Goal: Task Accomplishment & Management: Manage account settings

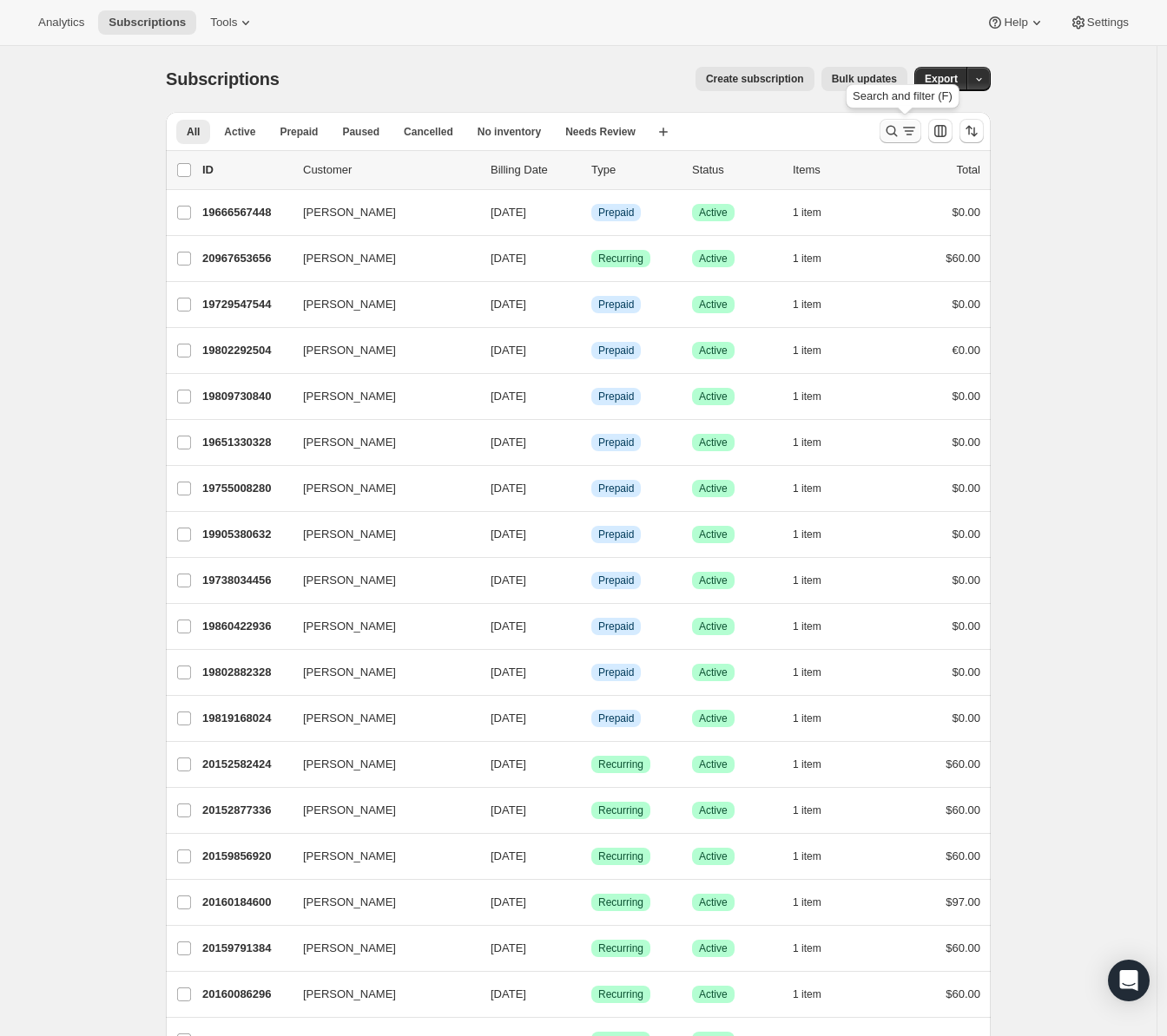
click at [920, 122] on button "Search and filter results" at bounding box center [901, 131] width 42 height 24
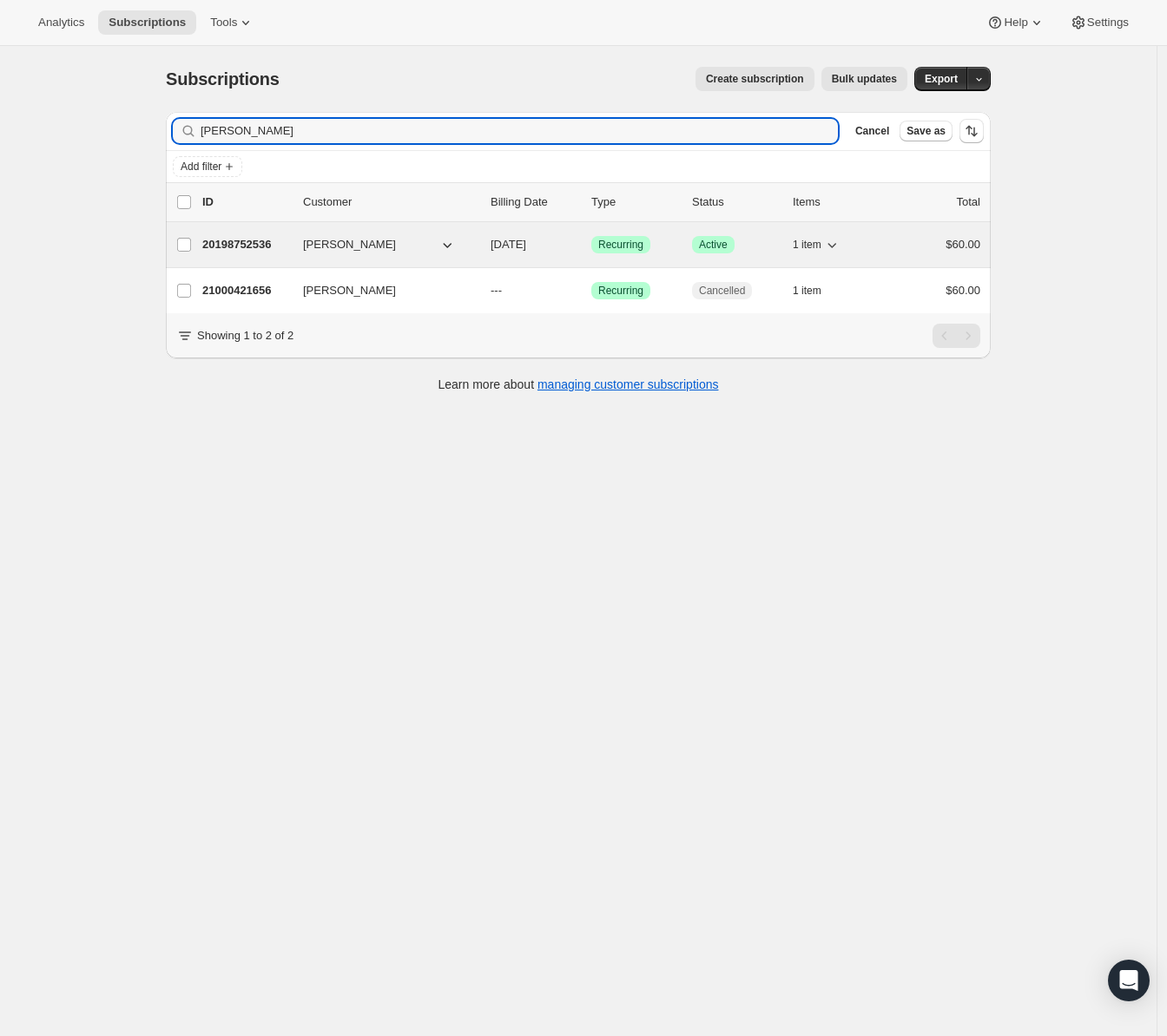
type input "molly"
click at [257, 242] on p "20198752536" at bounding box center [245, 244] width 87 height 17
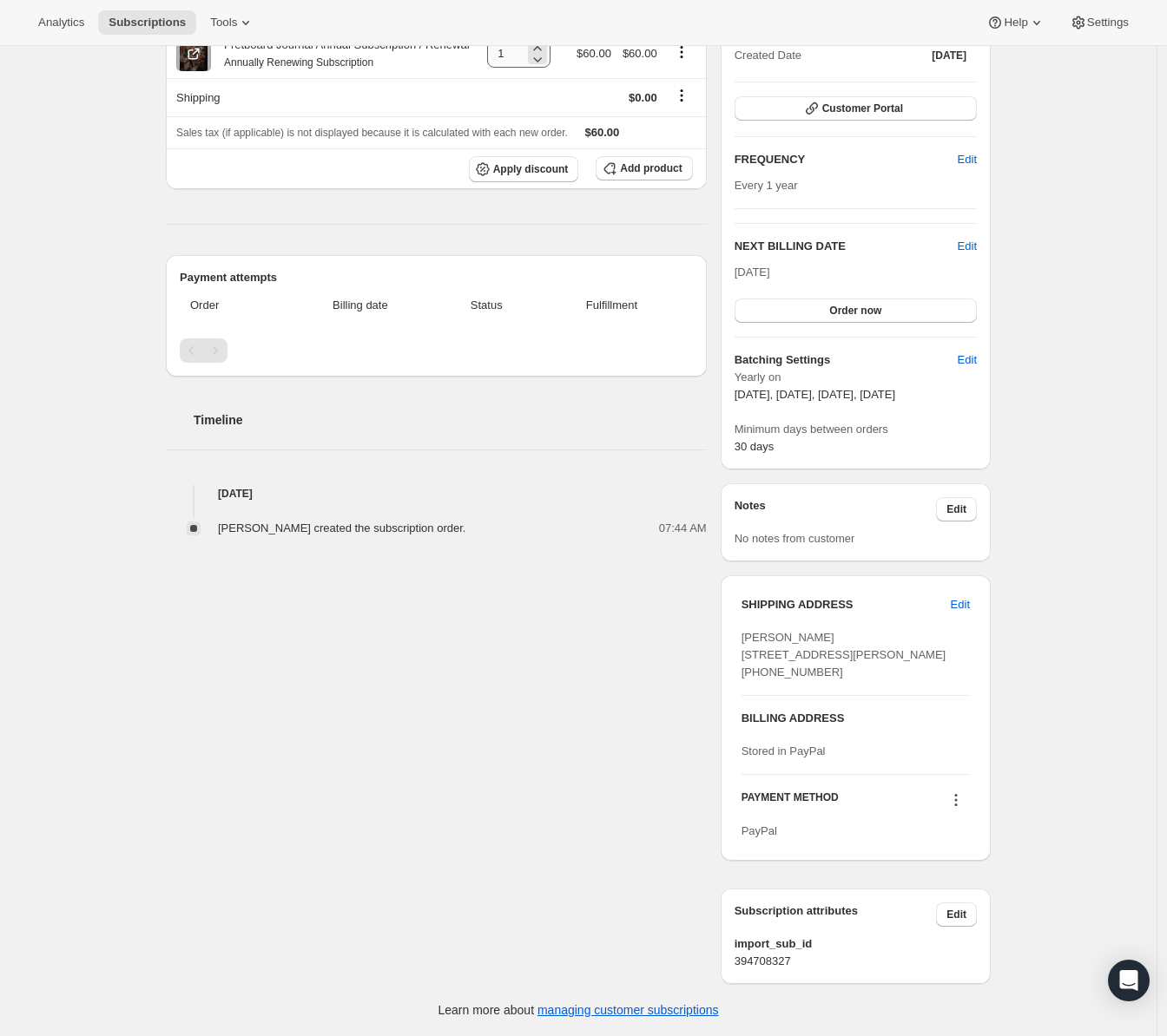
scroll to position [67, 0]
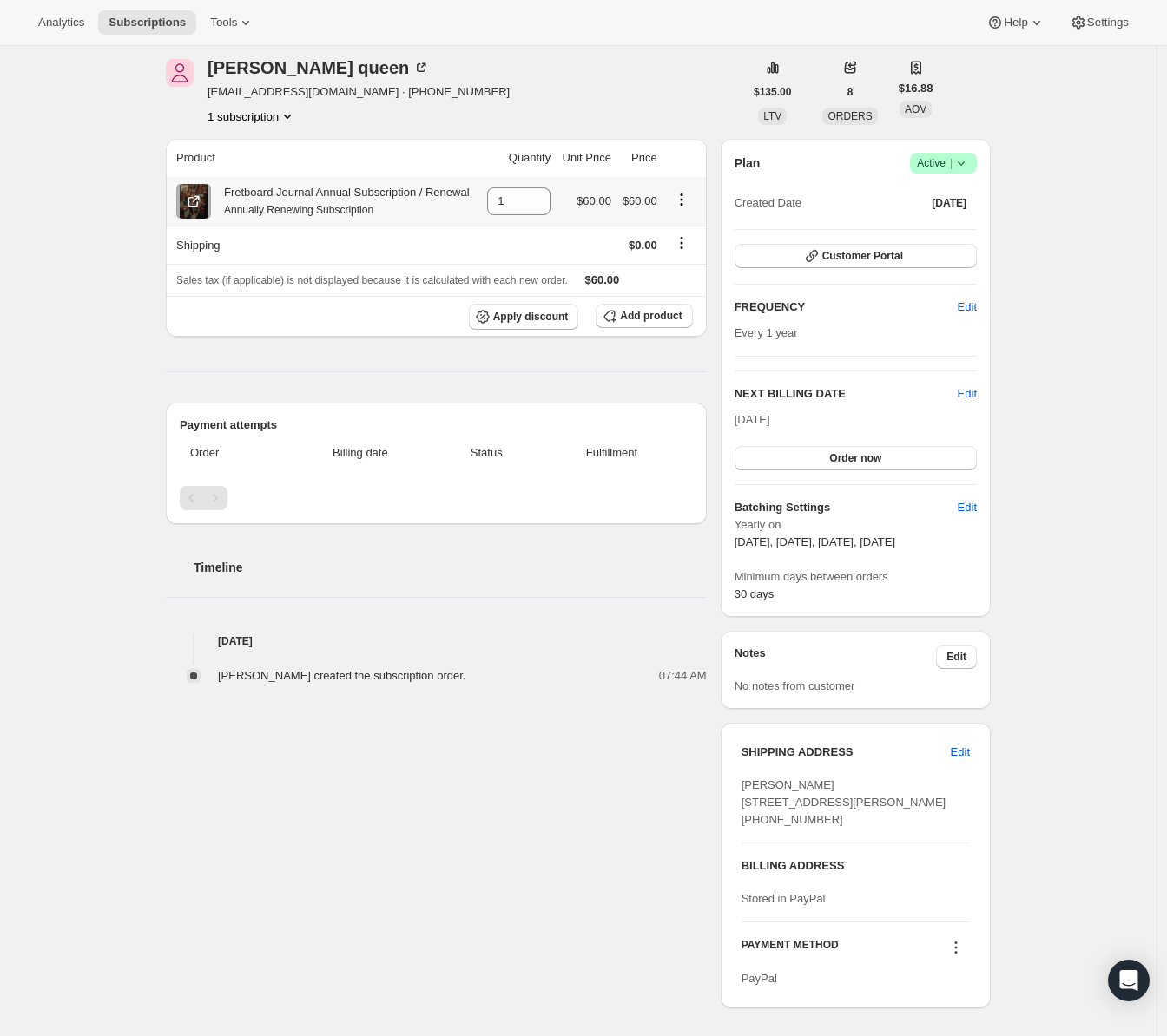
click at [682, 201] on icon "Product actions" at bounding box center [681, 199] width 3 height 3
click at [289, 116] on icon "Product actions" at bounding box center [287, 116] width 17 height 17
click at [472, 116] on div "molly queen mollyannyoakum@gmail.com · +16142053979 1 subscription" at bounding box center [455, 92] width 577 height 66
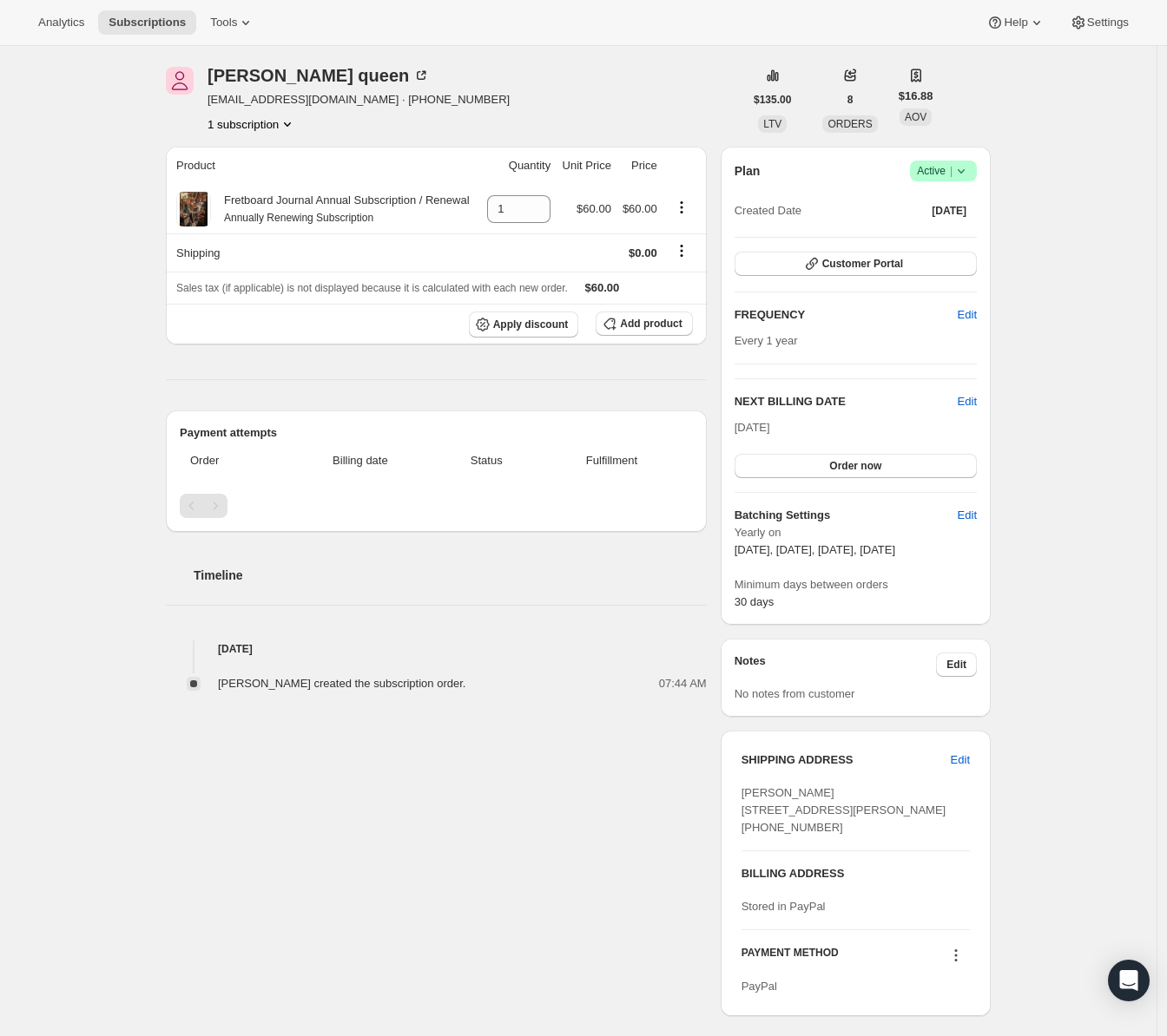
scroll to position [0, 0]
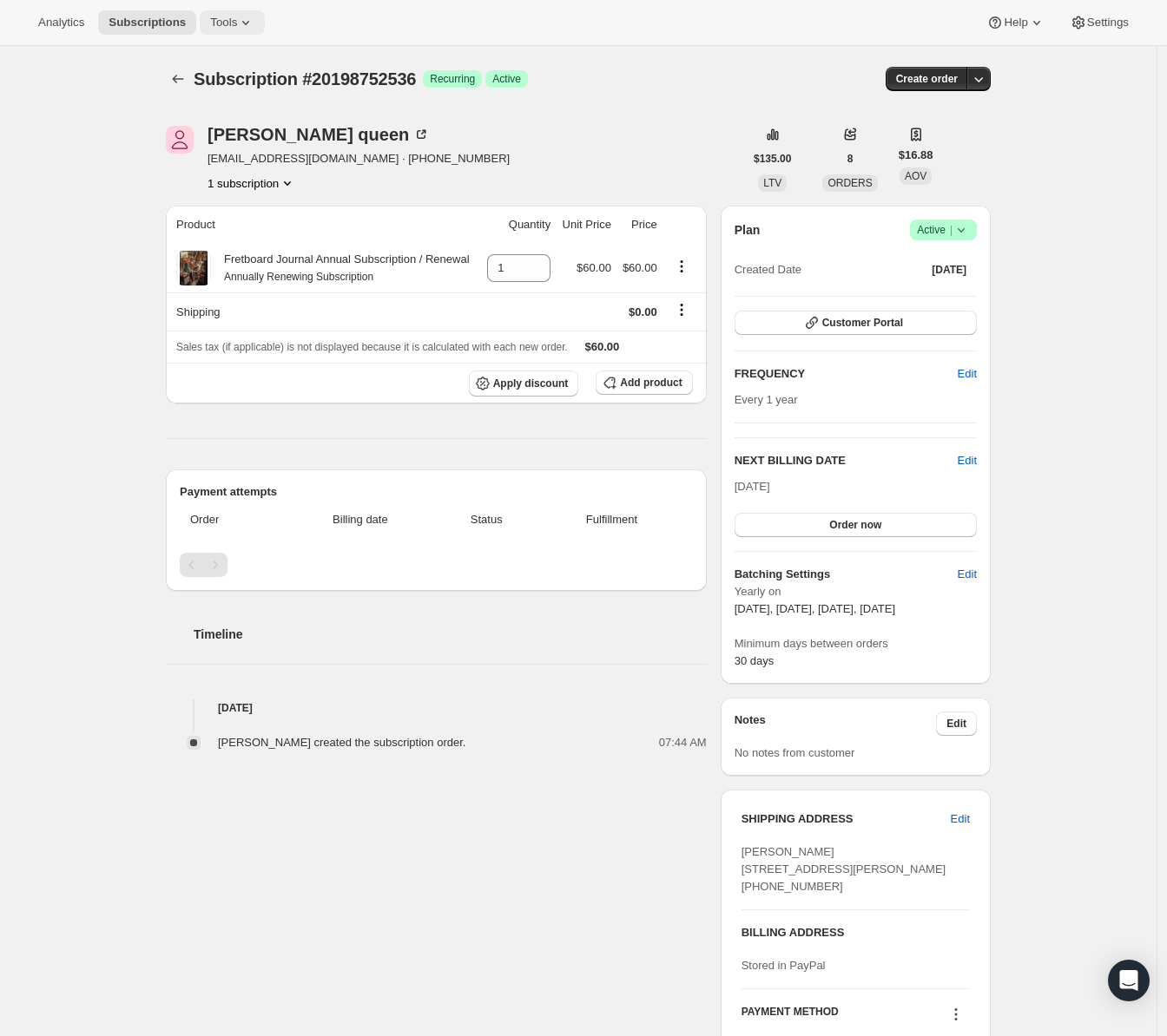
click at [214, 17] on span "Tools" at bounding box center [223, 22] width 27 height 14
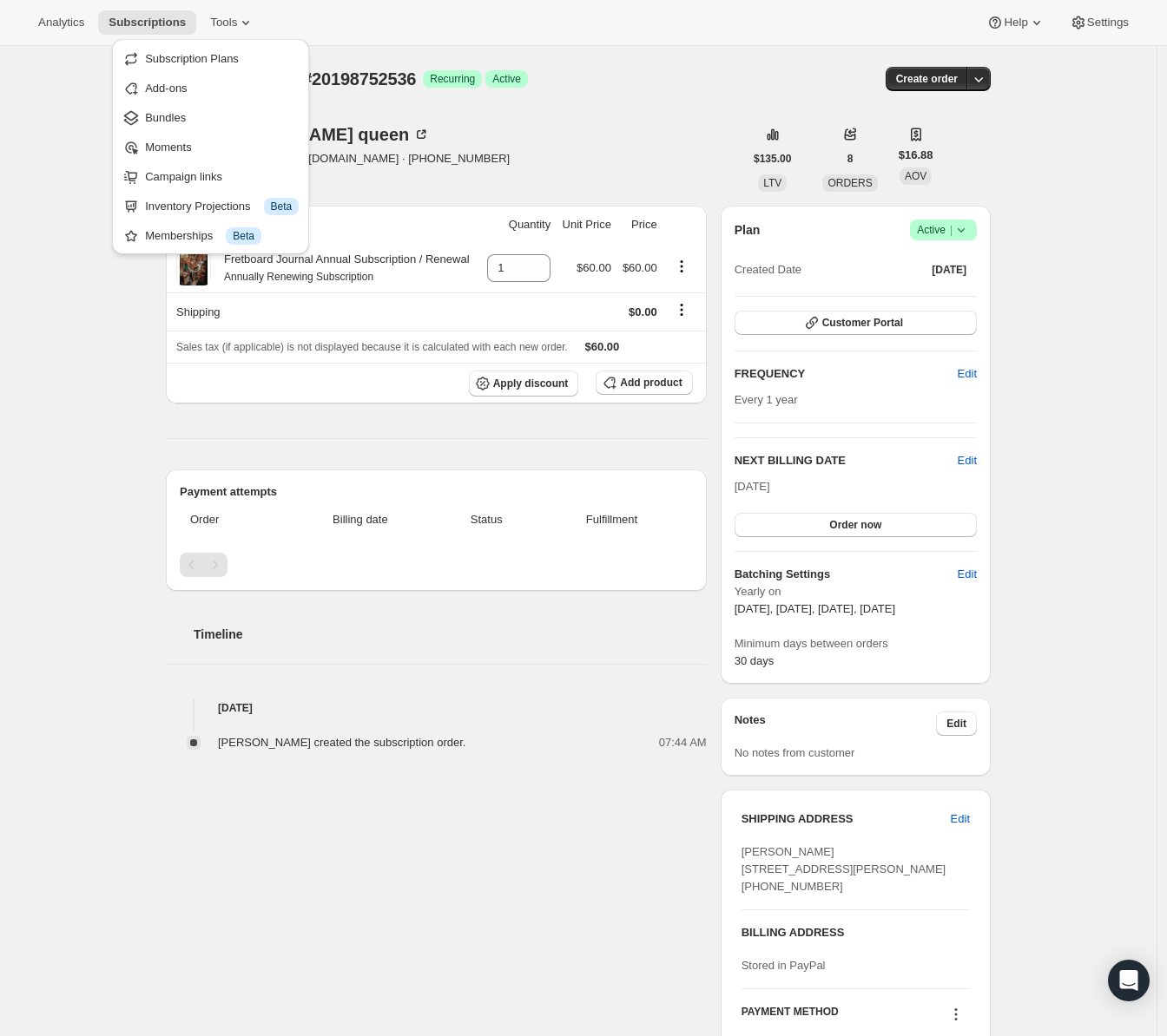
click at [443, 195] on div "molly queen mollyannyoakum@gmail.com · +16142053979 1 subscription $135.00 LTV …" at bounding box center [571, 648] width 838 height 1100
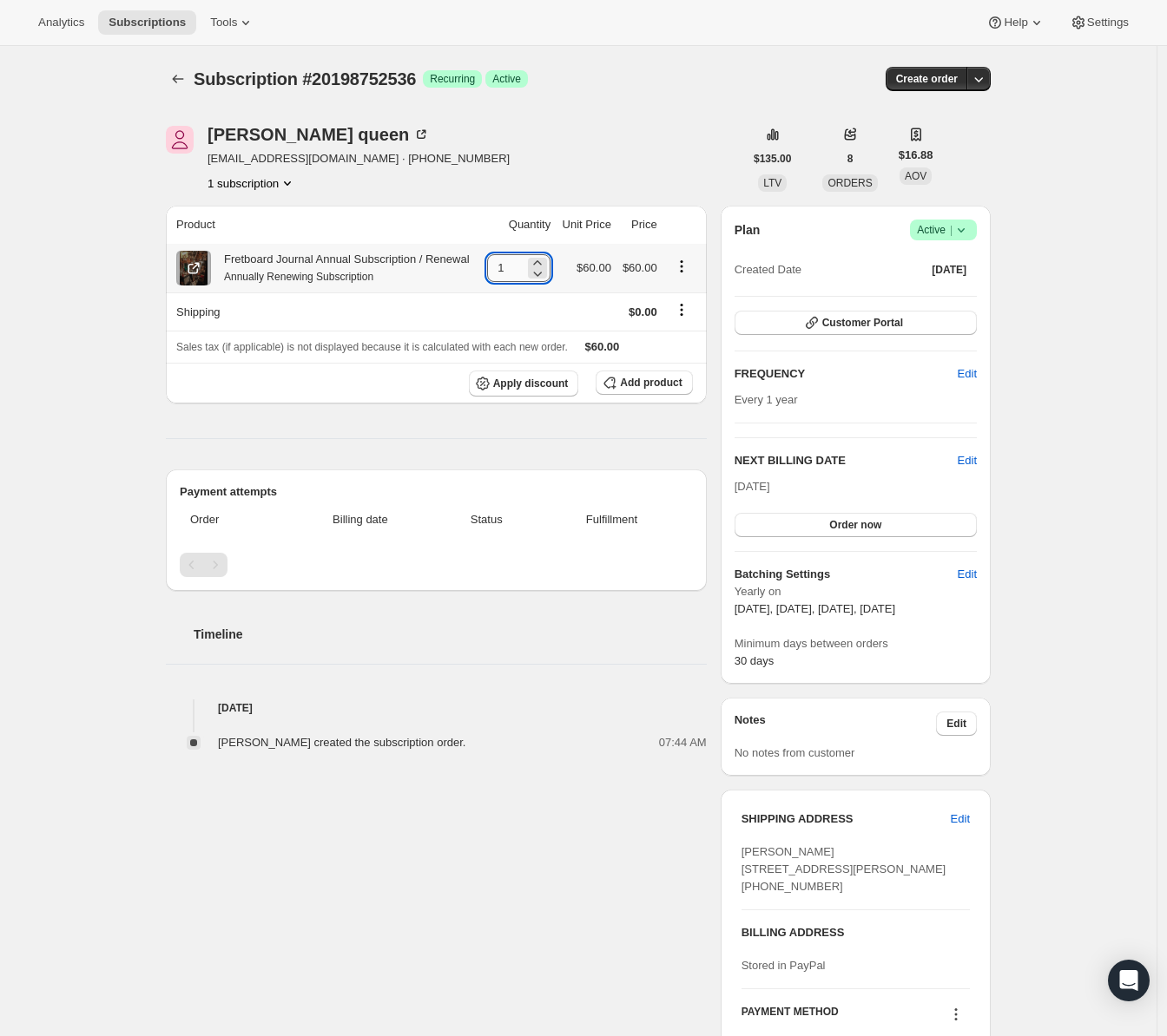
click at [514, 276] on input "1" at bounding box center [505, 267] width 37 height 28
click at [541, 277] on icon at bounding box center [538, 273] width 9 height 5
click at [1095, 17] on span "Settings" at bounding box center [1108, 22] width 42 height 14
type input "1"
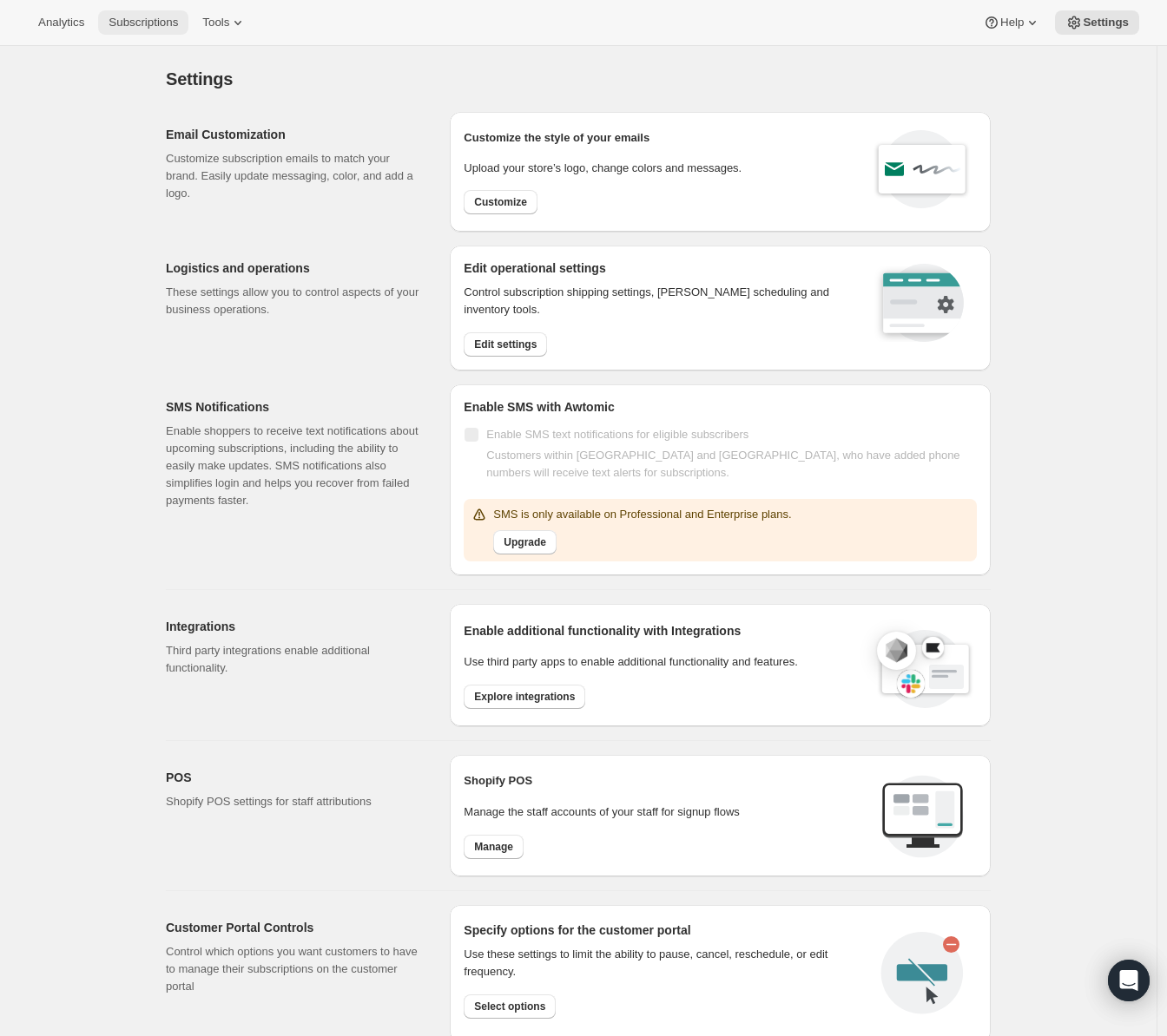
click at [125, 20] on span "Subscriptions" at bounding box center [143, 22] width 70 height 14
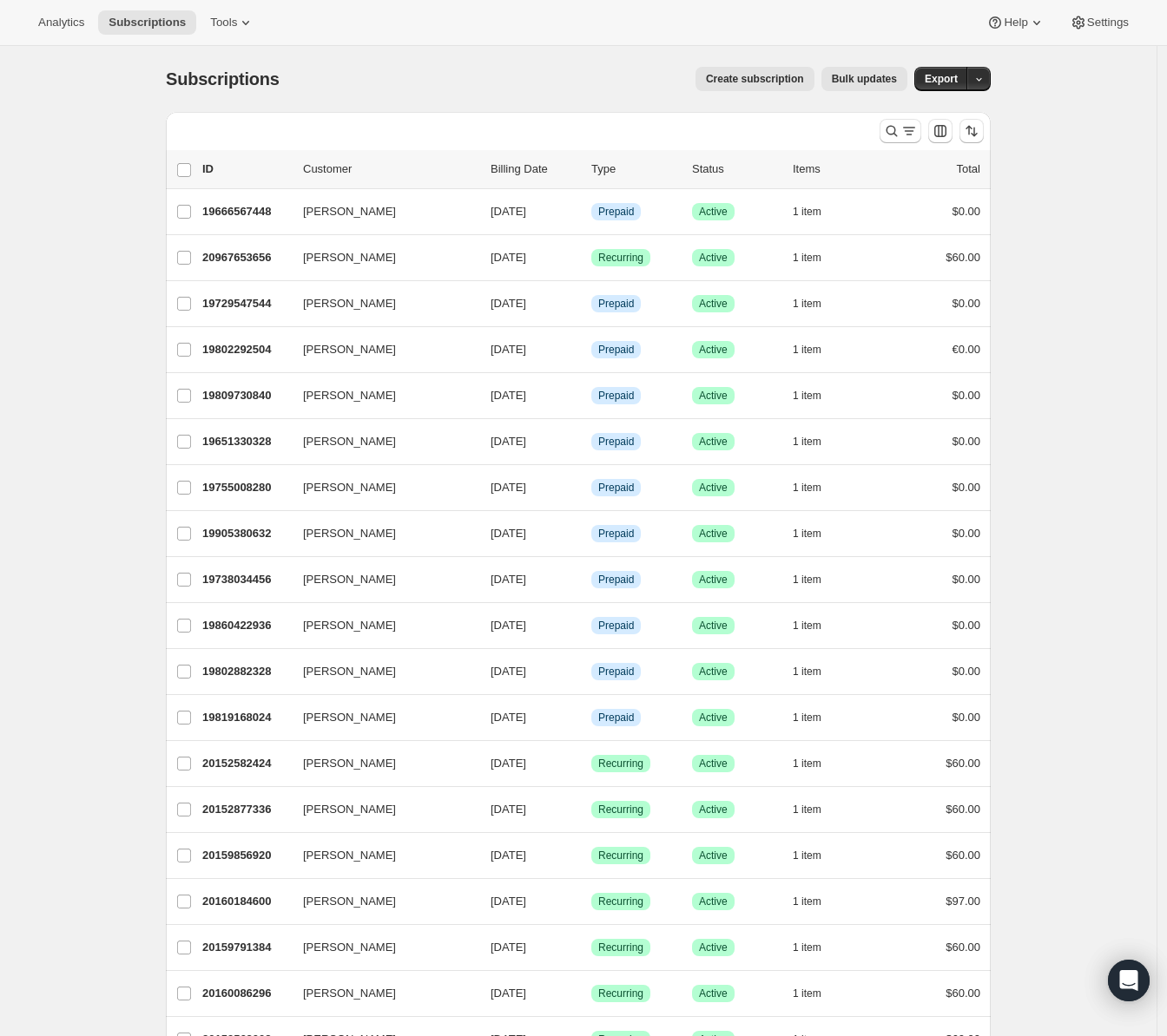
click at [618, 557] on li "[PERSON_NAME] 19738034456 [PERSON_NAME] [DATE] Info Prepaid Success Active 1 it…" at bounding box center [578, 580] width 824 height 46
click at [633, 558] on div "[PERSON_NAME] 19738034456 [PERSON_NAME] [DATE] Info Prepaid Success Active 1 it…" at bounding box center [578, 580] width 824 height 45
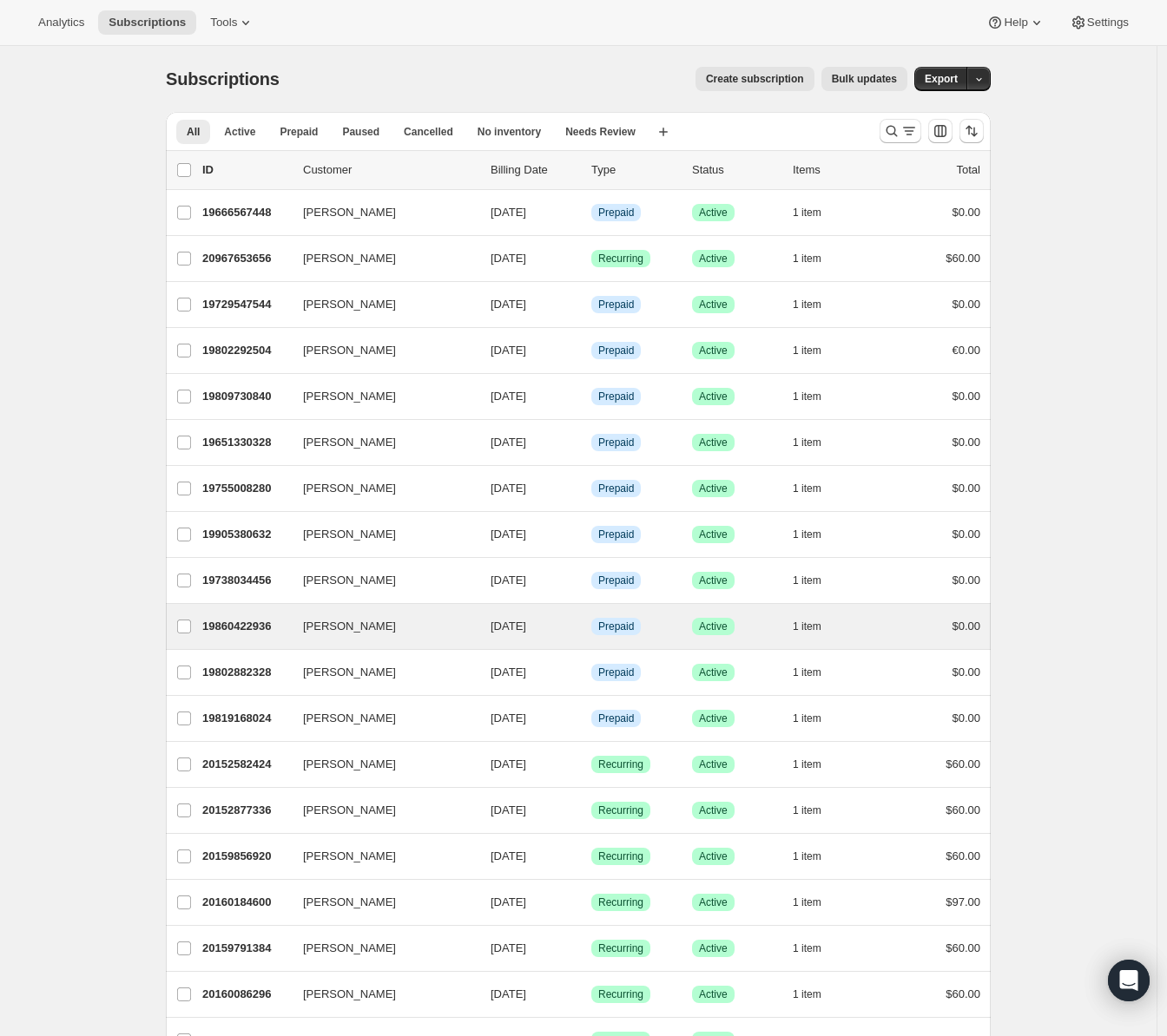
click at [643, 604] on div "[PERSON_NAME] 19860422936 [PERSON_NAME] [DATE] Info Prepaid Success Active 1 it…" at bounding box center [578, 626] width 824 height 45
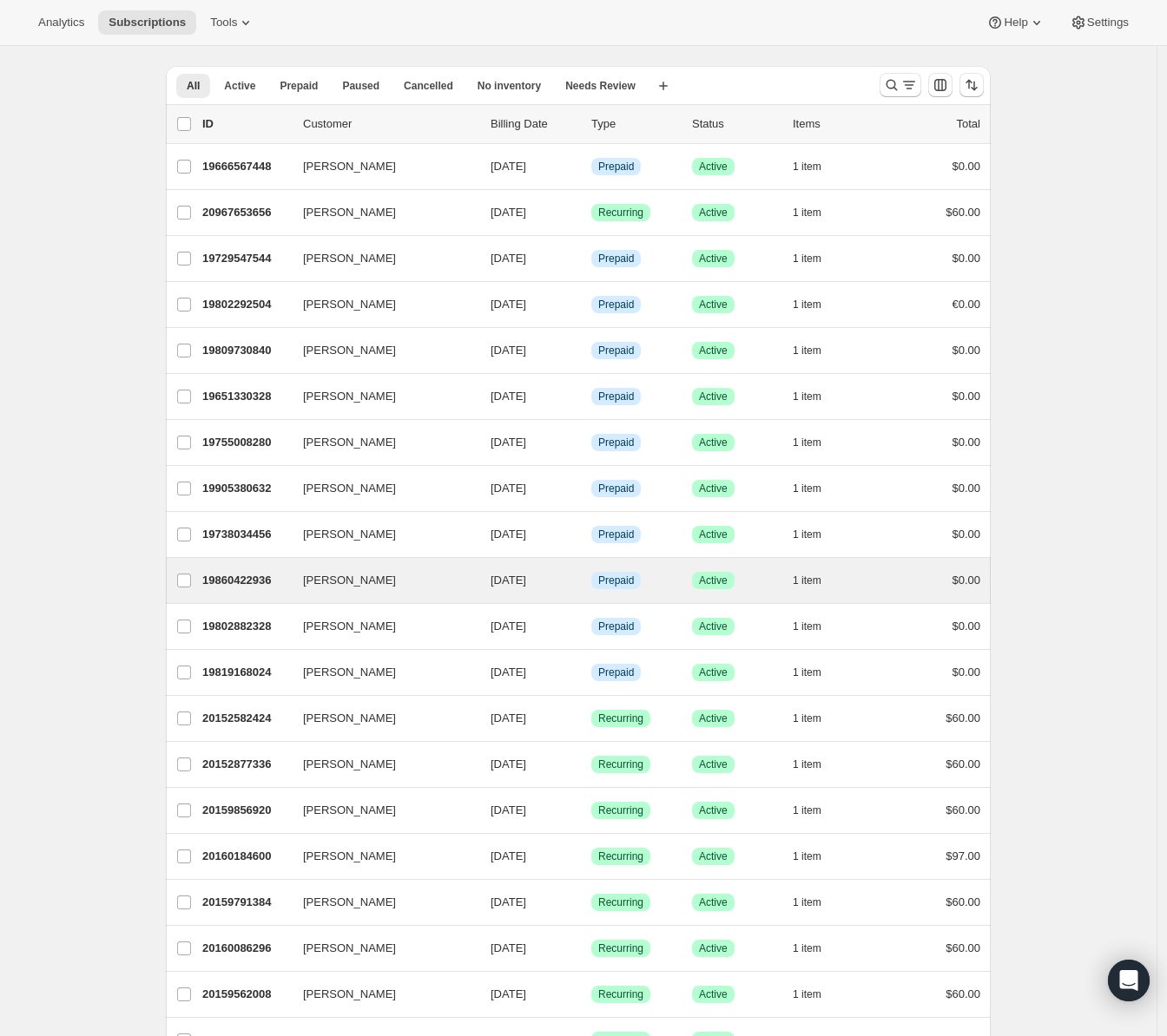
click at [628, 564] on div "[PERSON_NAME] 19860422936 [PERSON_NAME] [DATE] Info Prepaid Success Active 1 it…" at bounding box center [578, 580] width 824 height 45
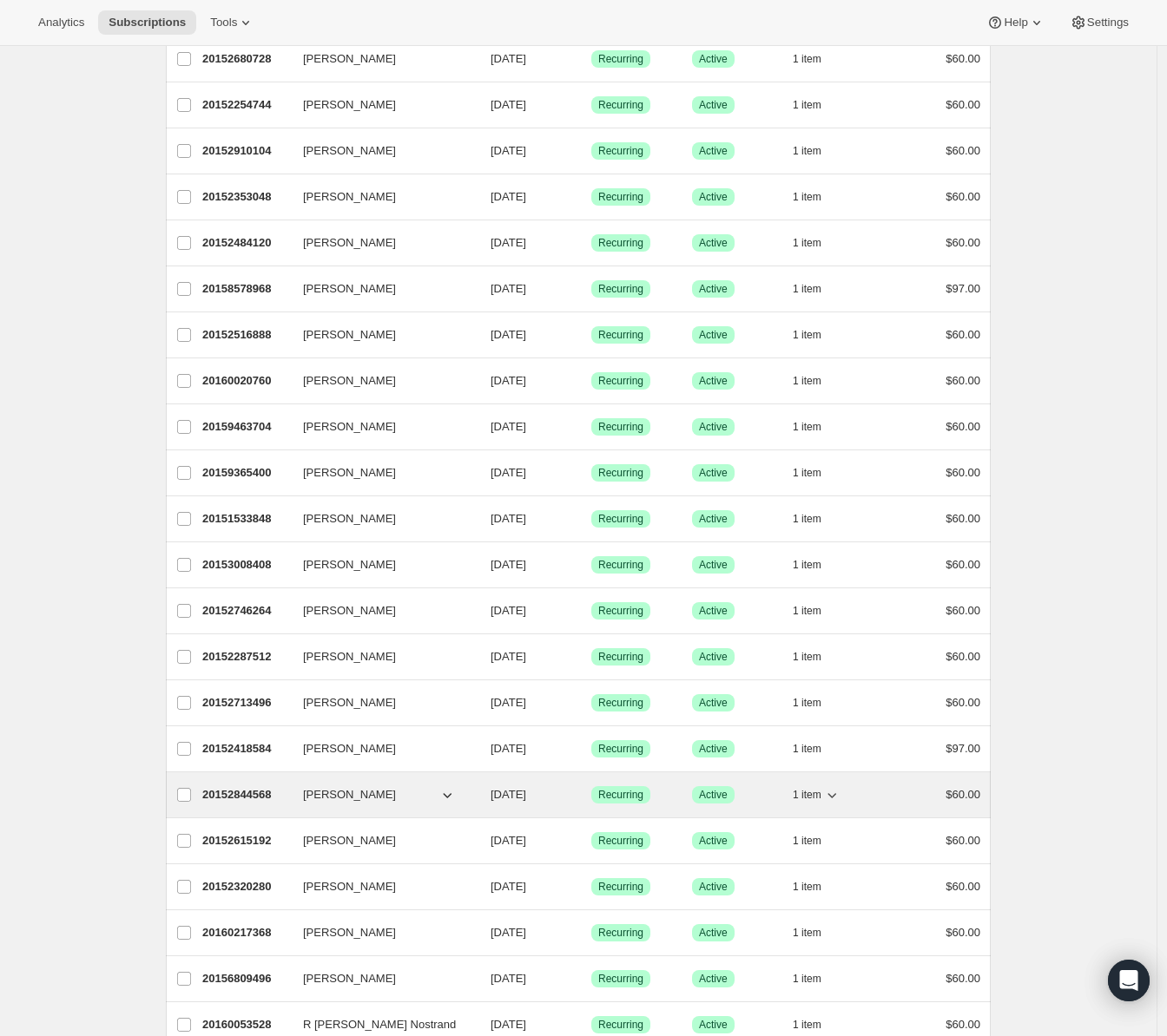
scroll to position [1563, 0]
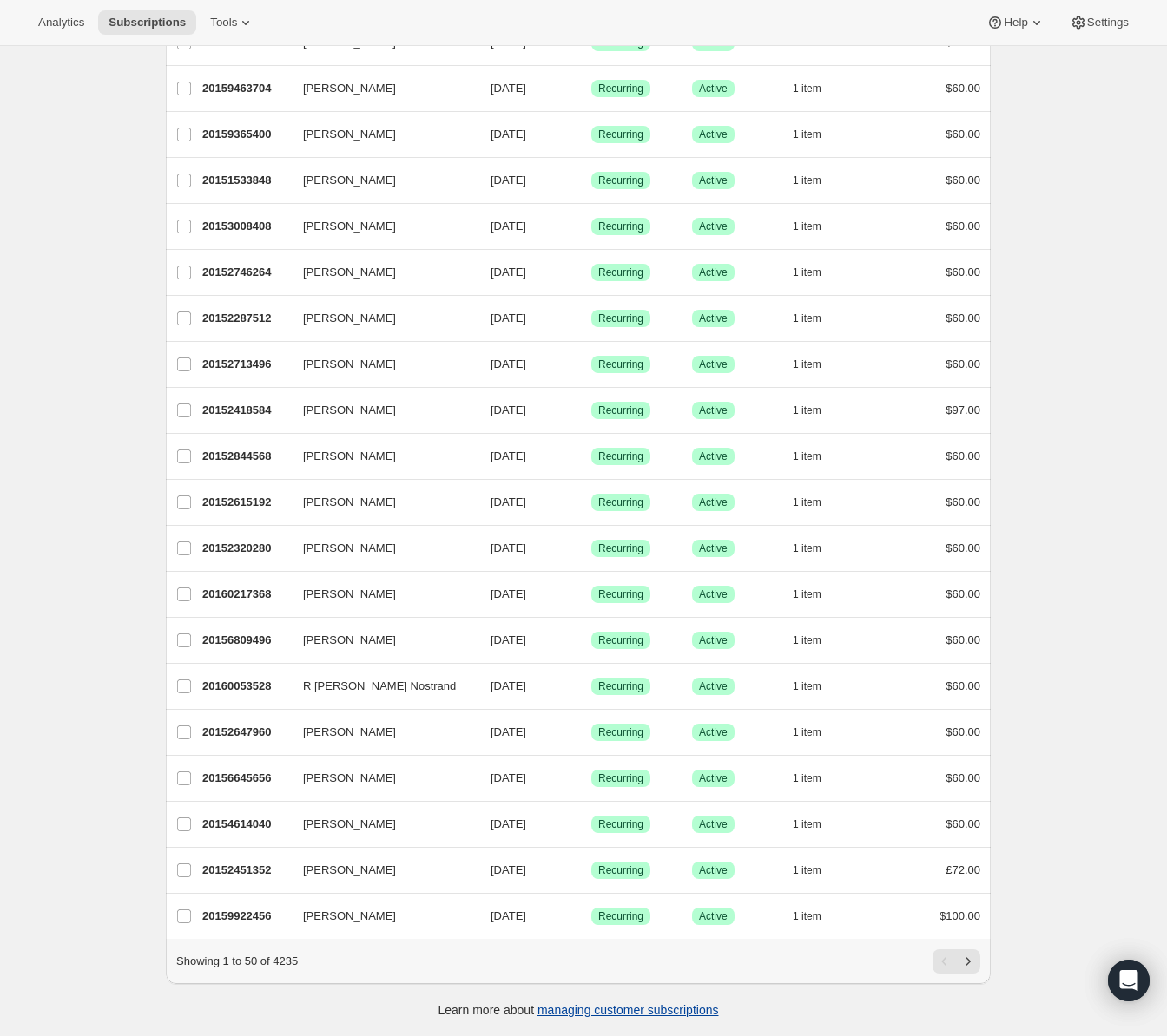
click at [684, 1009] on link "managing customer subscriptions" at bounding box center [628, 1010] width 181 height 14
drag, startPoint x: 306, startPoint y: 960, endPoint x: 286, endPoint y: 955, distance: 20.6
click at [286, 955] on div "Showing 1 to 50 of 4235" at bounding box center [579, 961] width 804 height 24
copy p "4235"
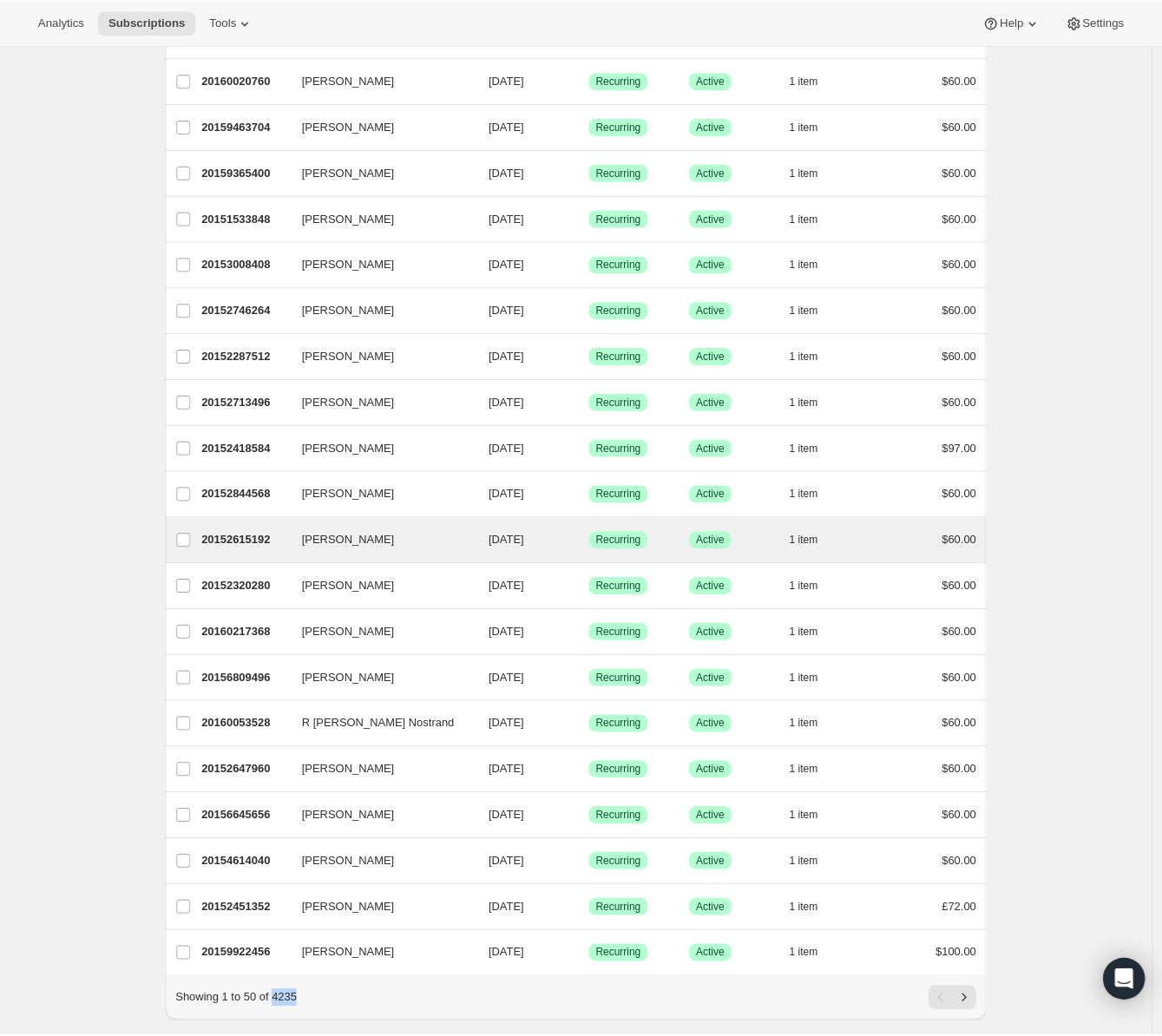
scroll to position [746, 0]
